Goal: Navigation & Orientation: Find specific page/section

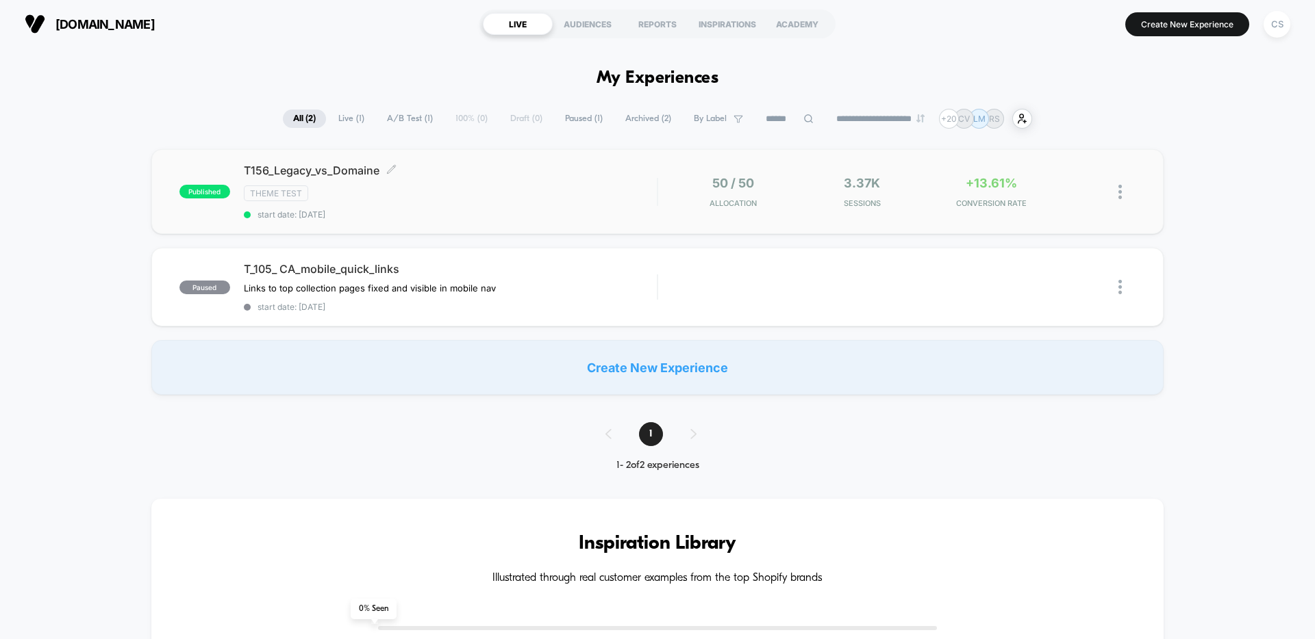
click at [487, 186] on div "Theme Test" at bounding box center [450, 194] width 413 height 16
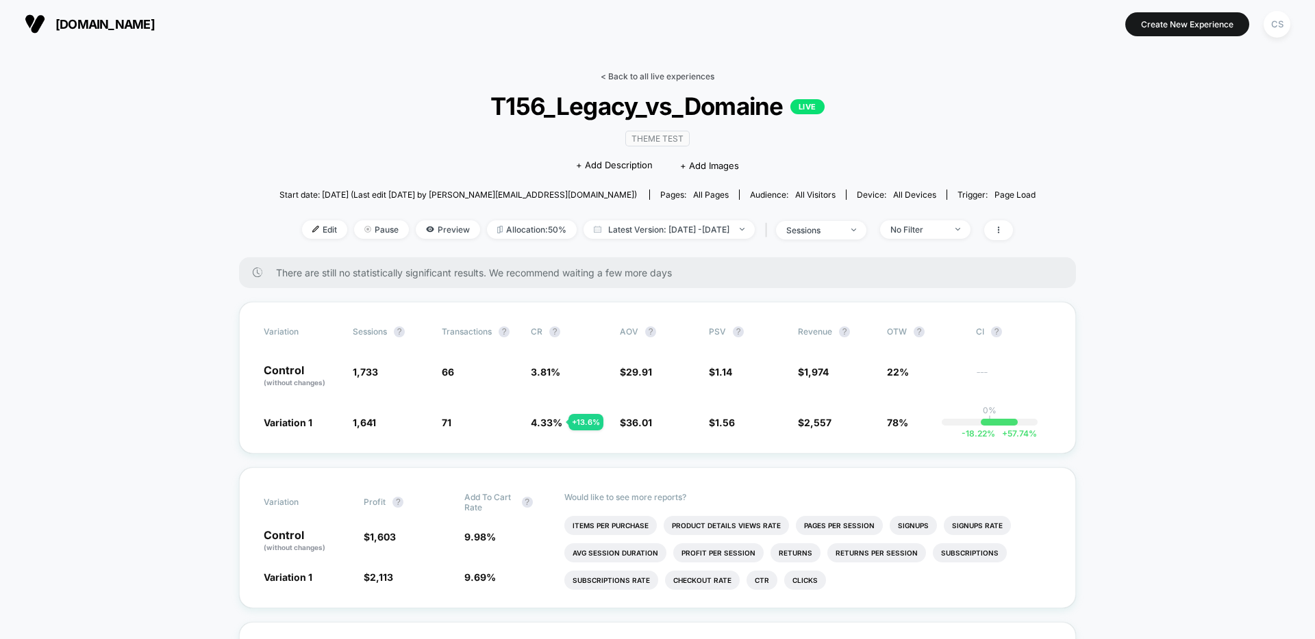
click at [661, 76] on link "< Back to all live experiences" at bounding box center [657, 76] width 114 height 10
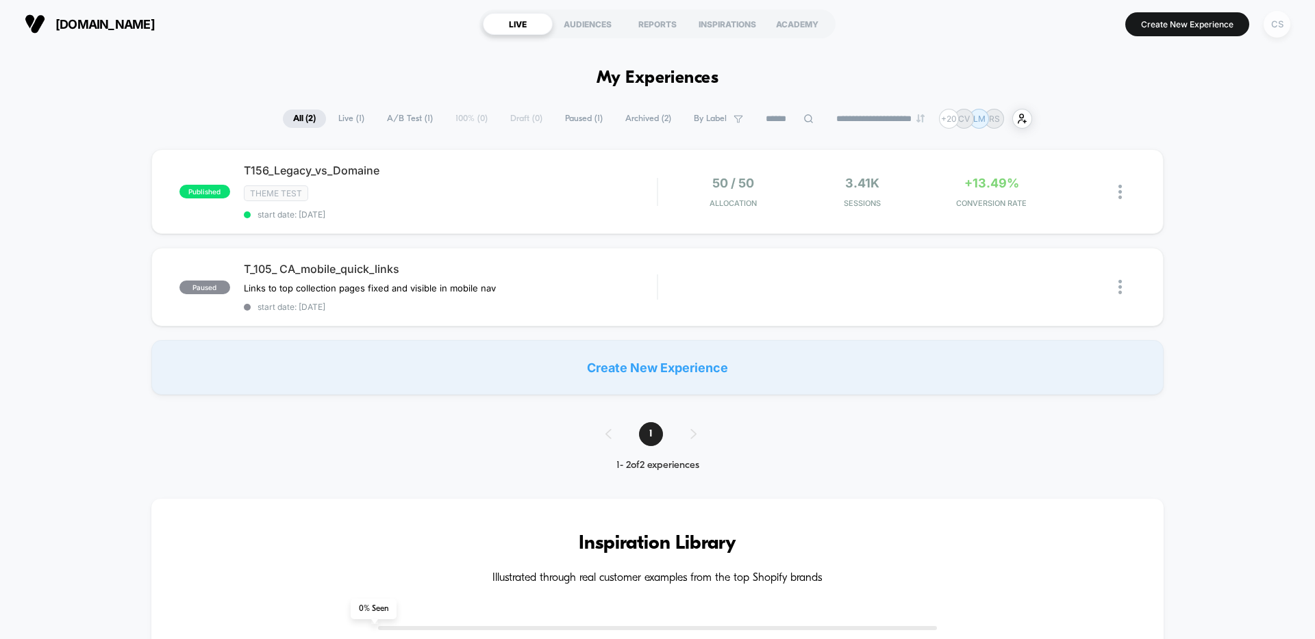
click at [1284, 27] on div "CS" at bounding box center [1276, 24] width 27 height 27
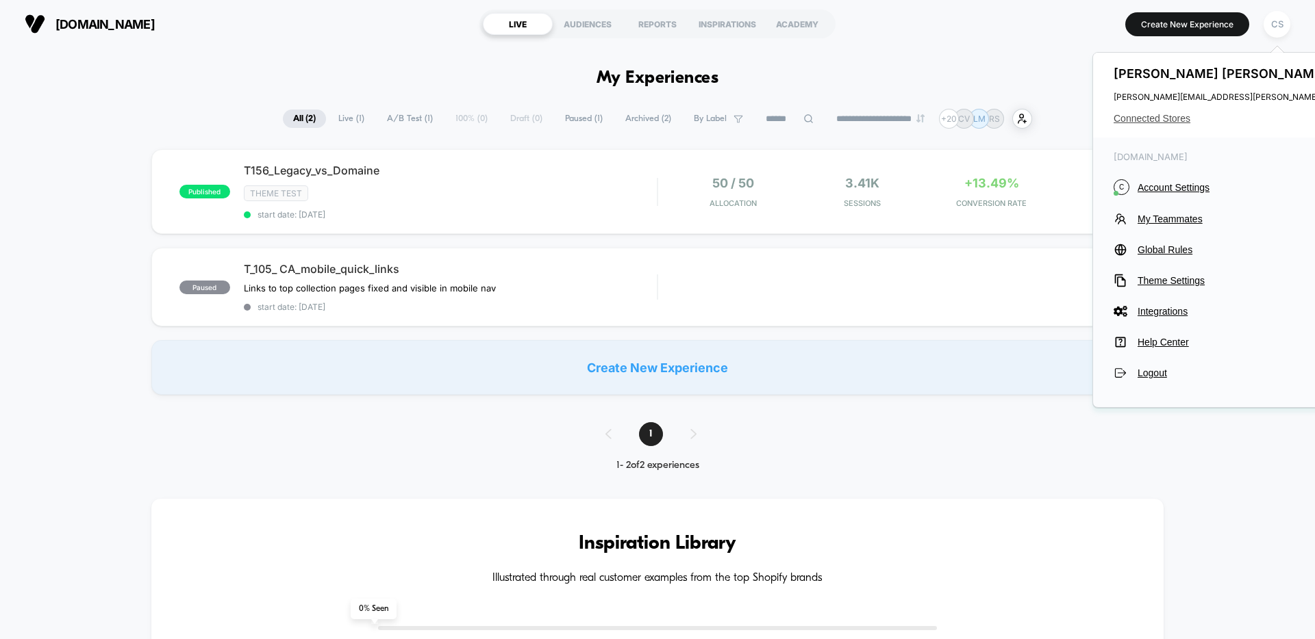
click at [1137, 113] on span "Connected Stores" at bounding box center [1249, 118] width 272 height 11
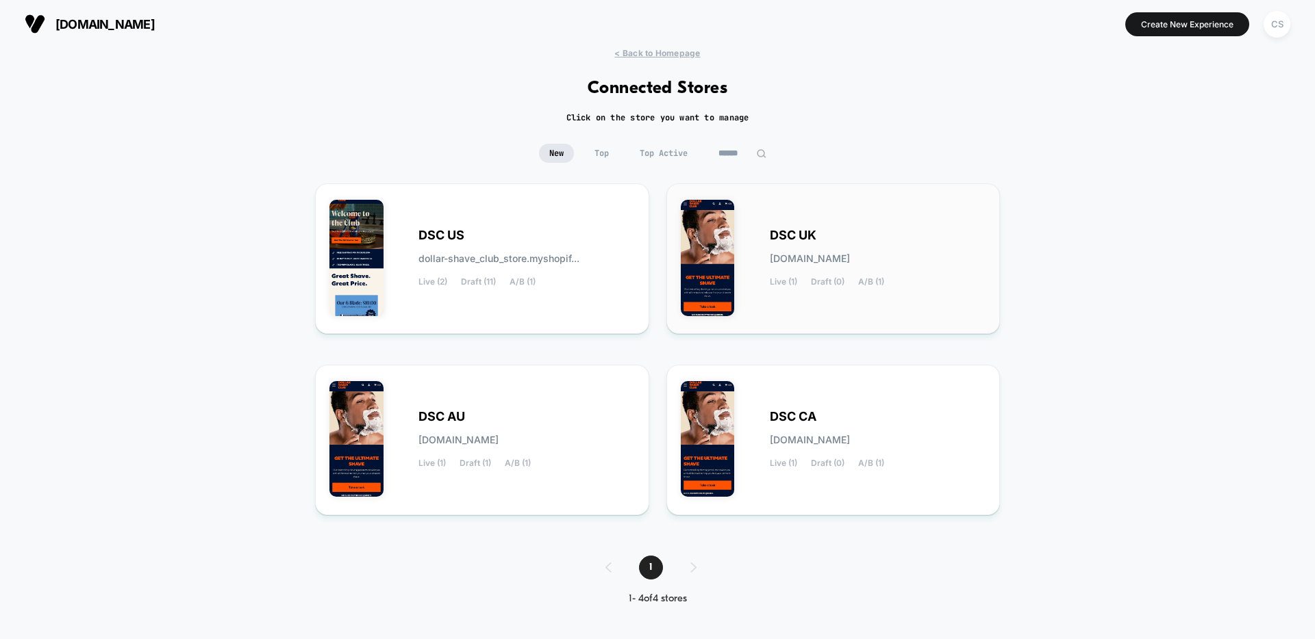
click at [855, 283] on div "Live (1) Draft (0) A/B (1)" at bounding box center [827, 282] width 114 height 10
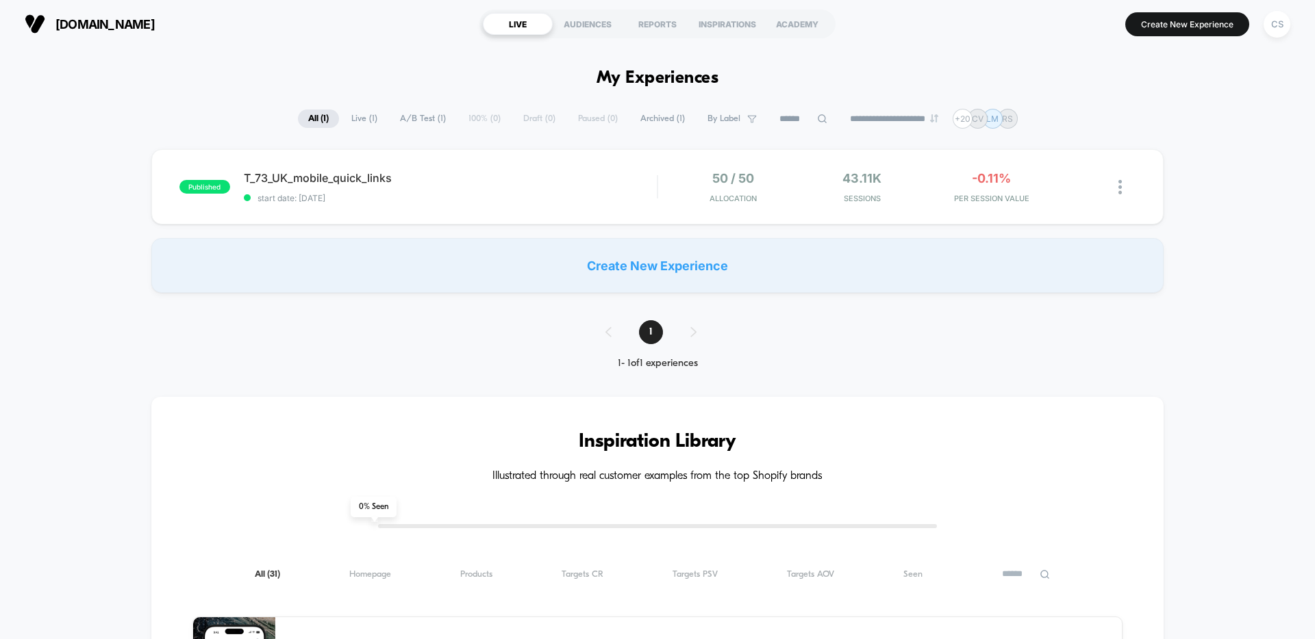
click at [416, 116] on span "A/B Test ( 1 )" at bounding box center [423, 119] width 66 height 18
click at [1280, 28] on div "CS" at bounding box center [1276, 24] width 27 height 27
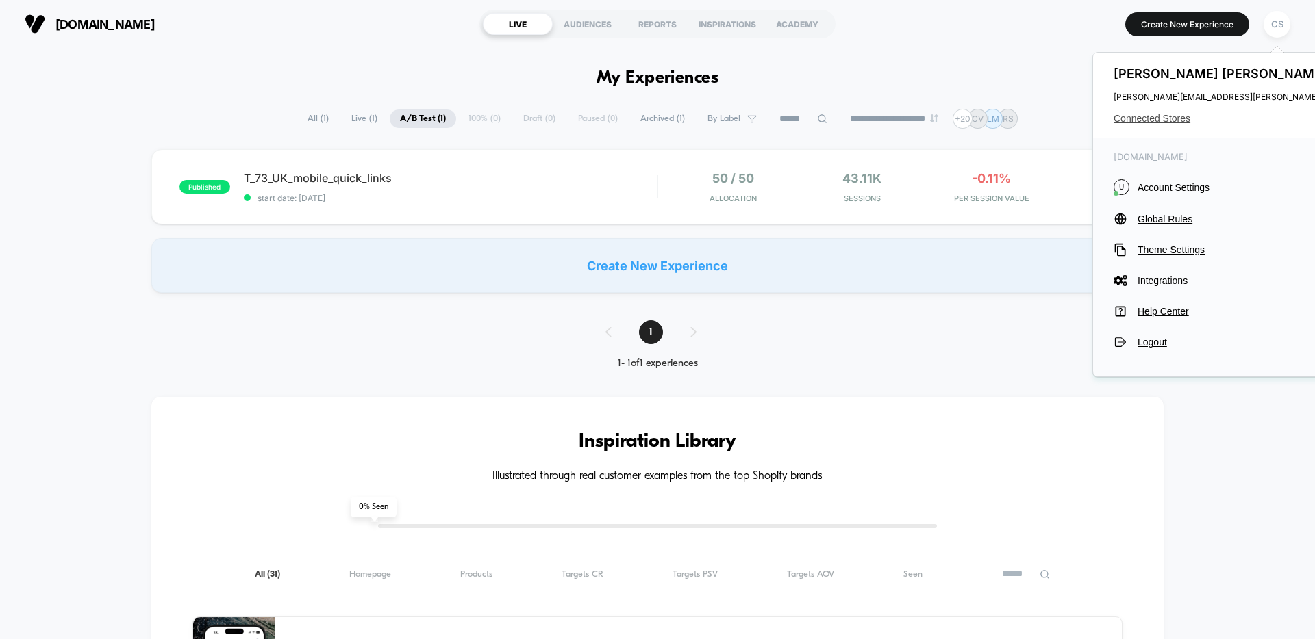
click at [1161, 118] on span "Connected Stores" at bounding box center [1249, 118] width 272 height 11
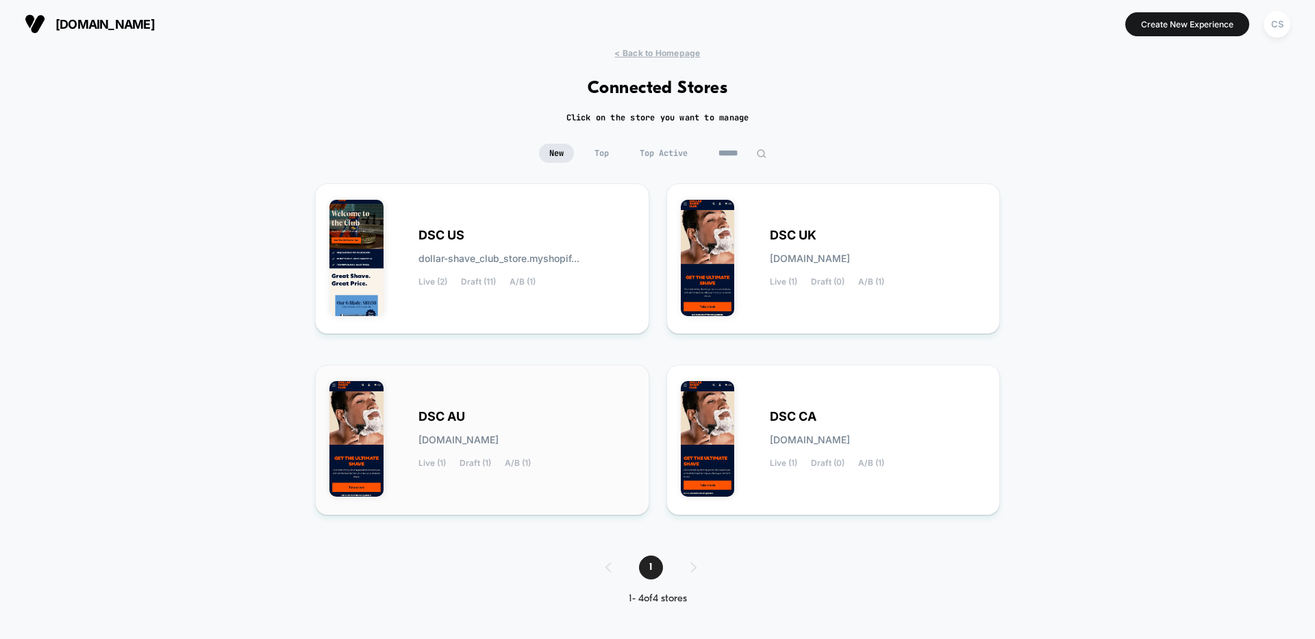
click at [550, 414] on div "DSC AU [DOMAIN_NAME] Live (1) Draft (1) A/B (1)" at bounding box center [526, 440] width 216 height 56
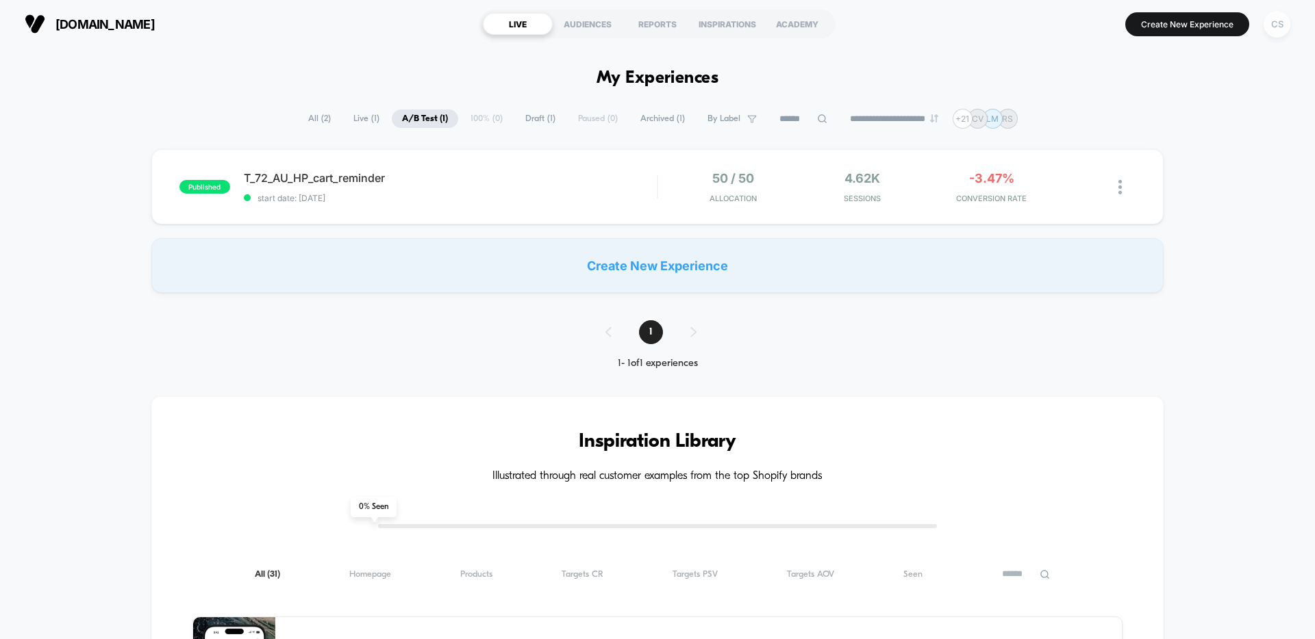
click at [1277, 31] on div "CS" at bounding box center [1276, 24] width 27 height 27
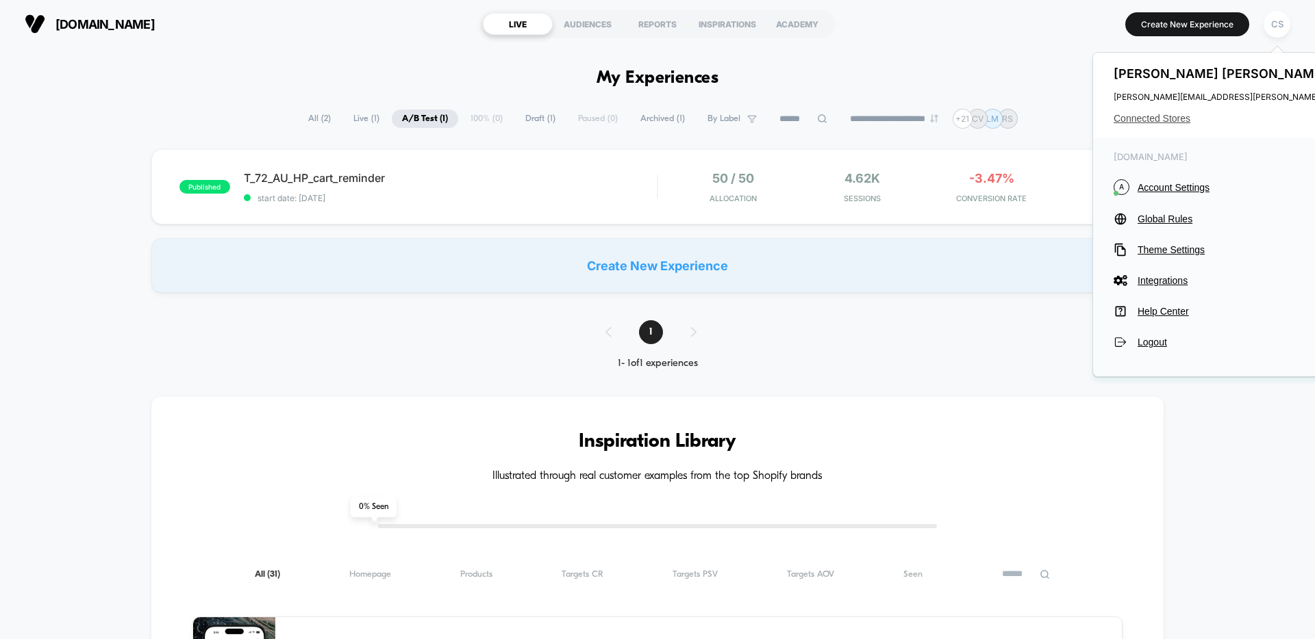
click at [1148, 123] on span "Connected Stores" at bounding box center [1249, 118] width 272 height 11
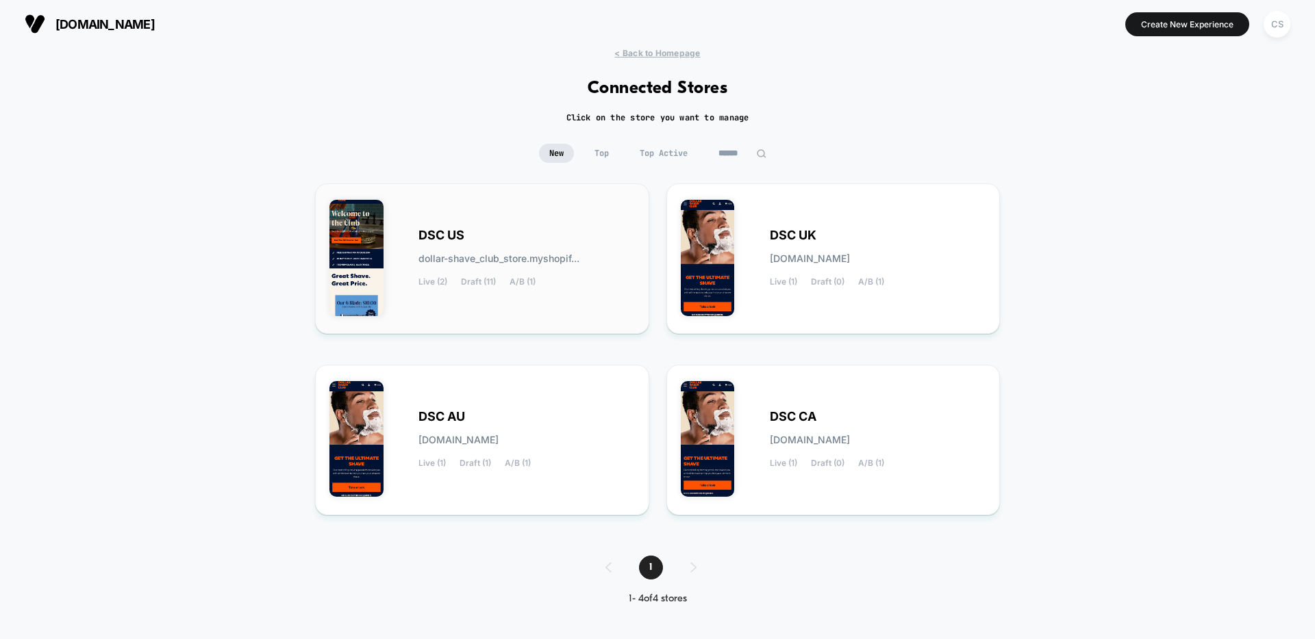
click at [458, 249] on div "DSC US dollar-shave_club_store.myshopif... Live (2) Draft (11) A/B (1)" at bounding box center [526, 259] width 216 height 56
